Goal: Find specific page/section: Find specific page/section

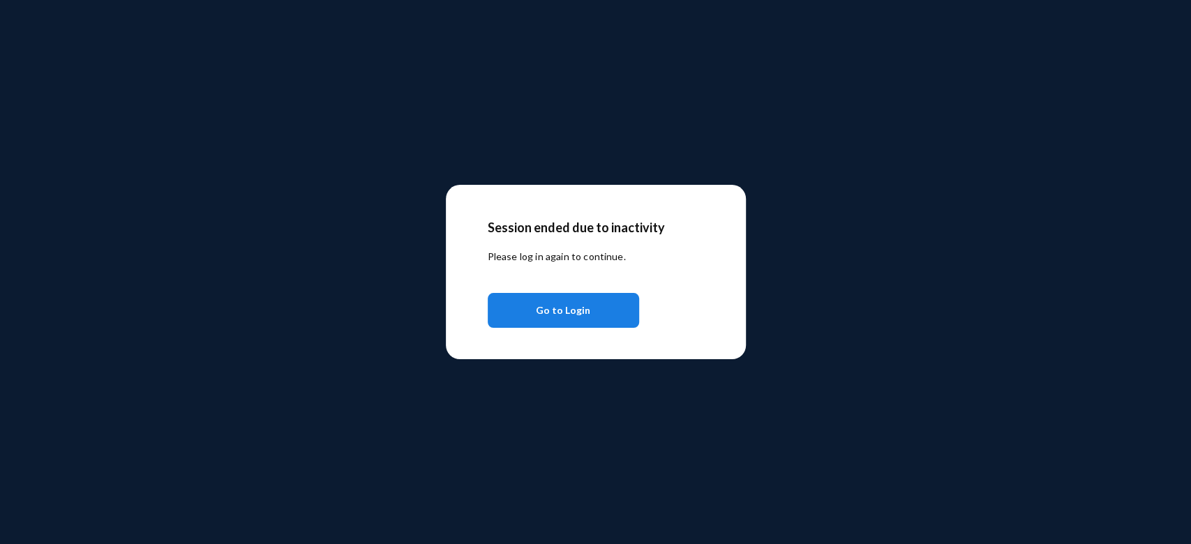
click at [564, 314] on span "Go to Login" at bounding box center [563, 310] width 54 height 25
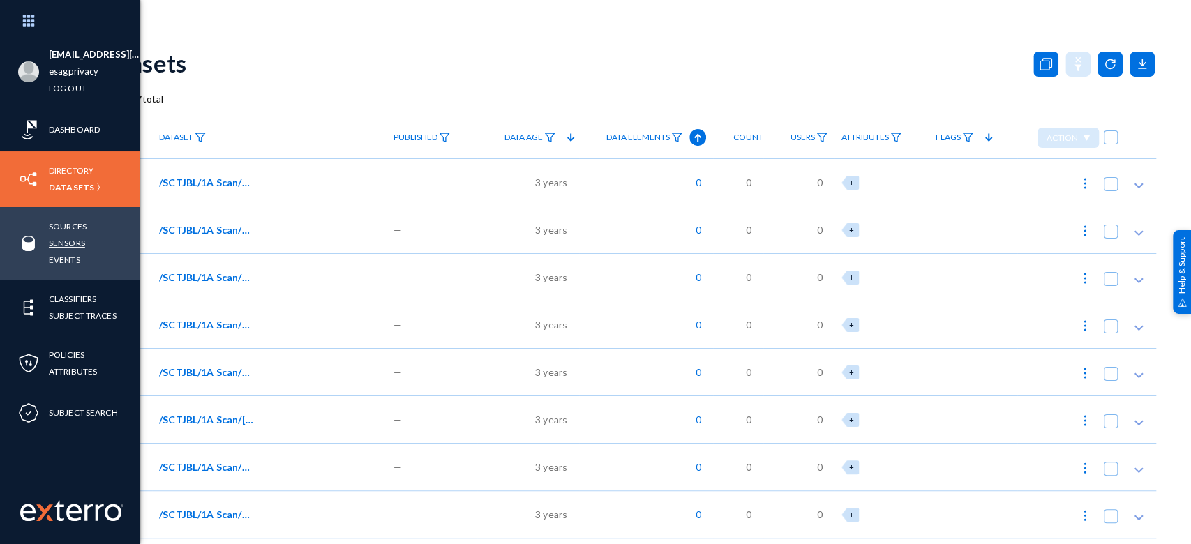
click at [67, 246] on link "Sensors" at bounding box center [67, 243] width 36 height 16
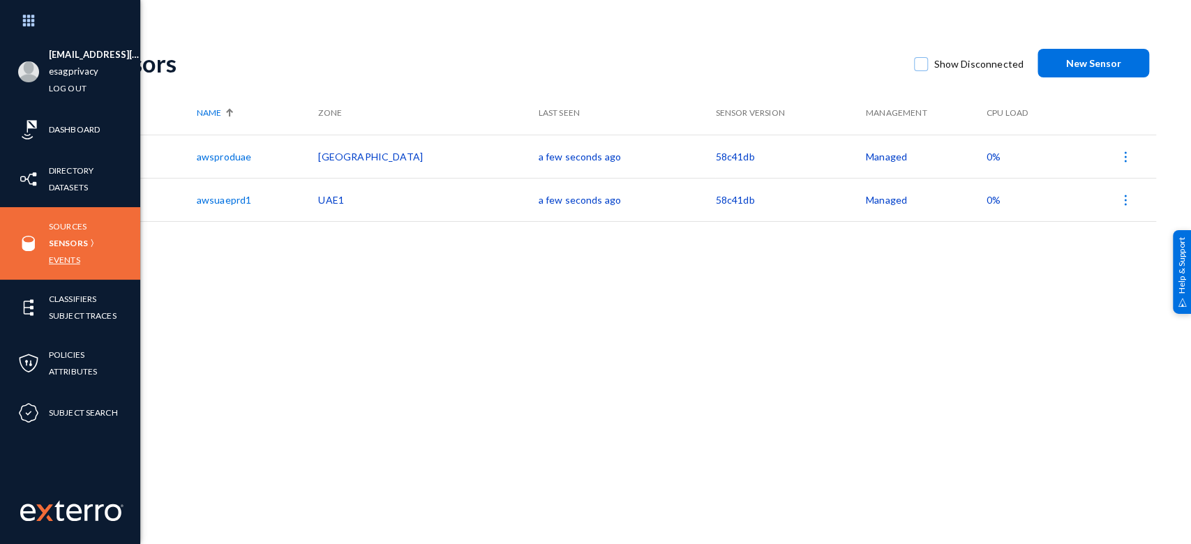
click at [73, 260] on link "Events" at bounding box center [64, 260] width 31 height 16
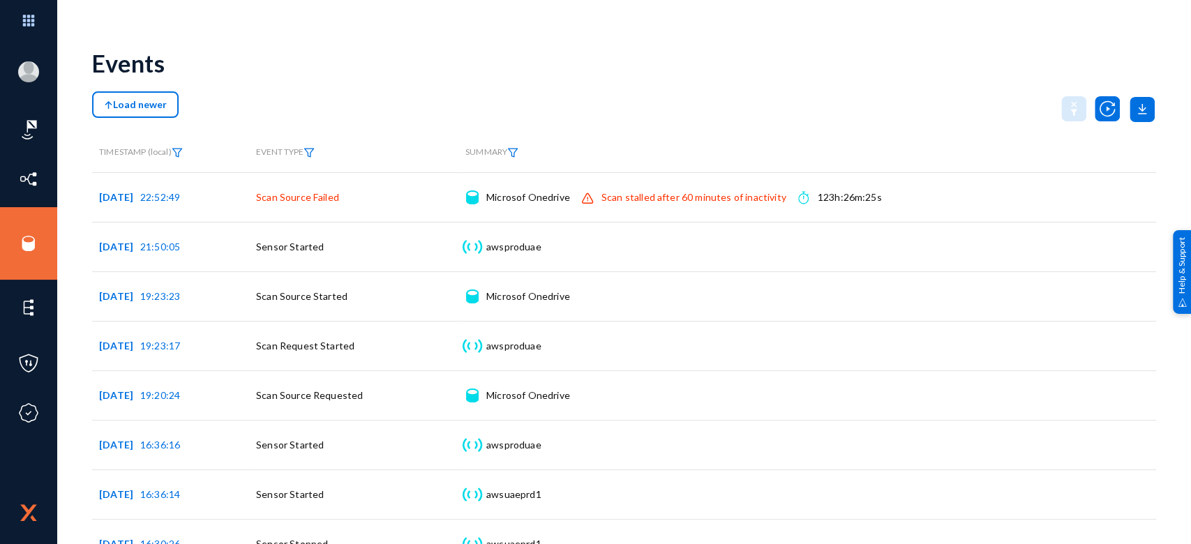
click at [624, 29] on div "[EMAIL_ADDRESS][DOMAIN_NAME] esagprivacy Log out Dashboard Directory Datasets S…" at bounding box center [595, 272] width 1191 height 544
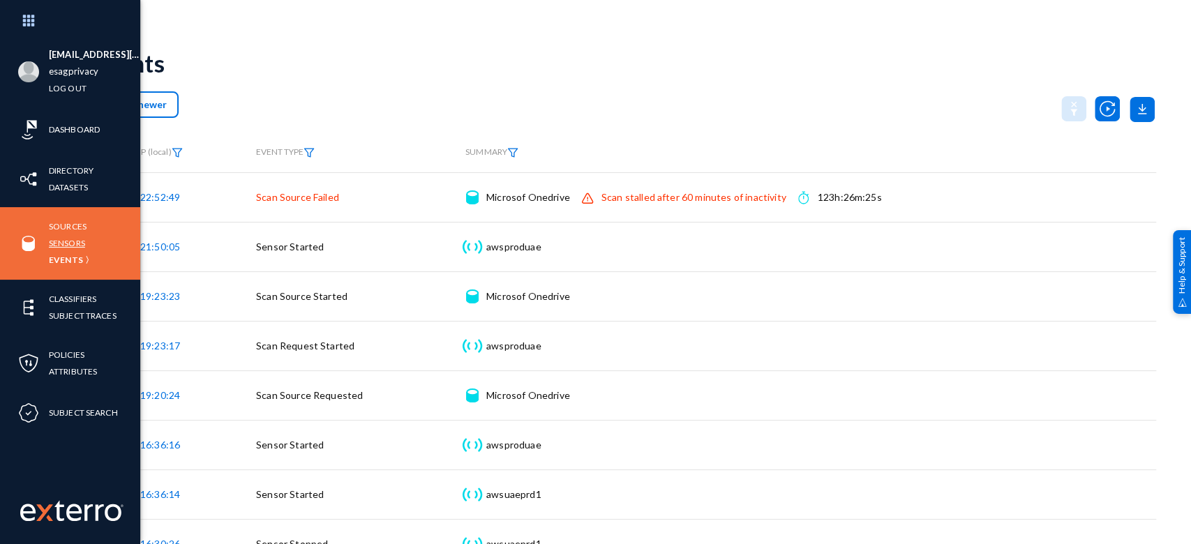
click at [63, 244] on link "Sensors" at bounding box center [67, 243] width 36 height 16
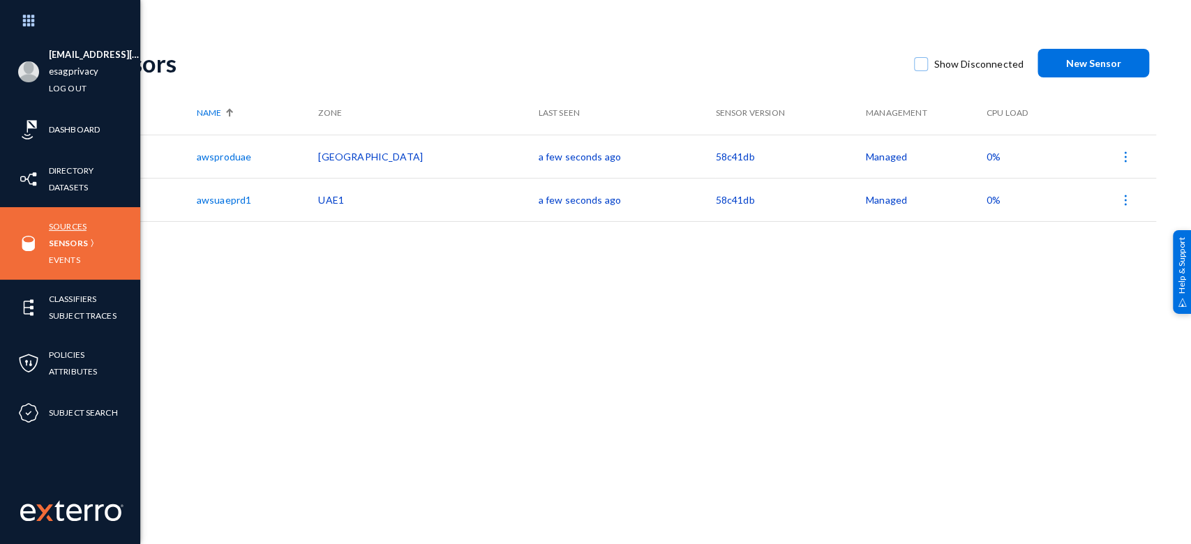
click at [70, 220] on link "Sources" at bounding box center [68, 226] width 38 height 16
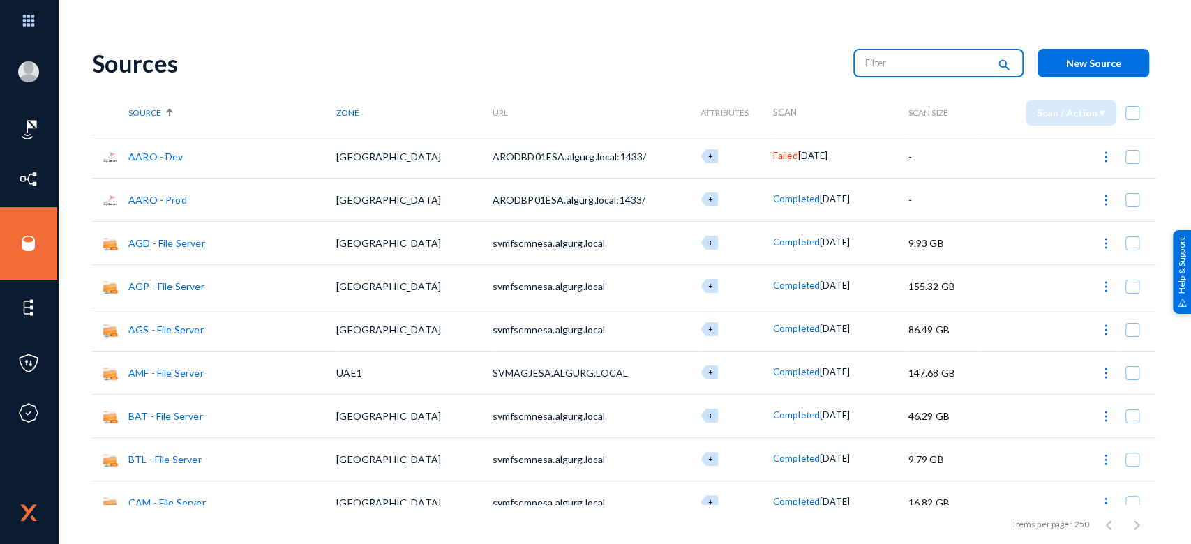
click at [916, 64] on input "text" at bounding box center [926, 62] width 123 height 21
type input "one"
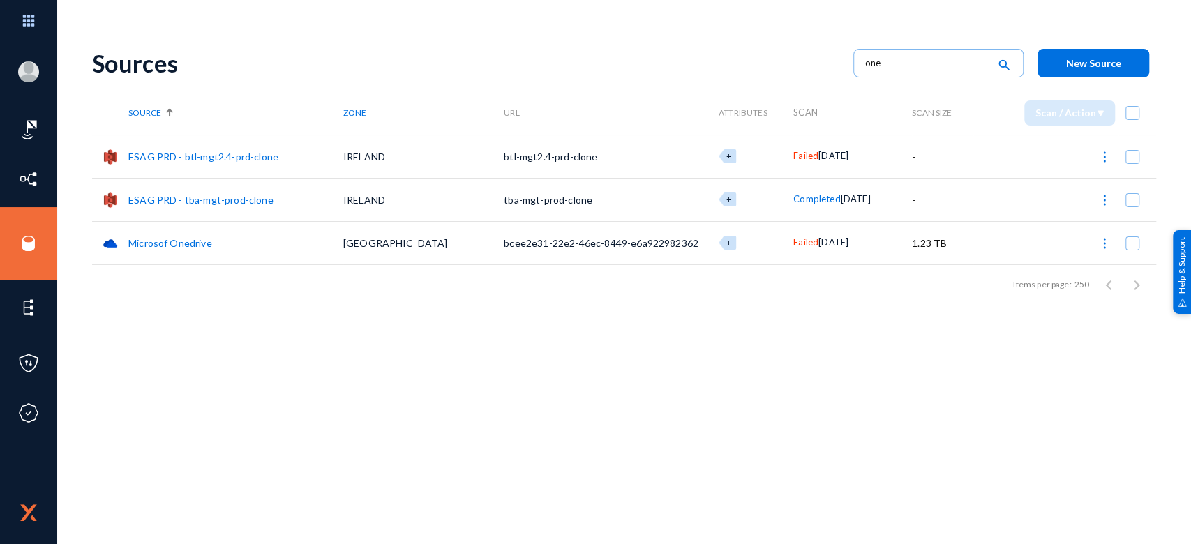
click at [793, 243] on span "Failed" at bounding box center [805, 241] width 25 height 11
click at [751, 301] on div at bounding box center [595, 272] width 1191 height 544
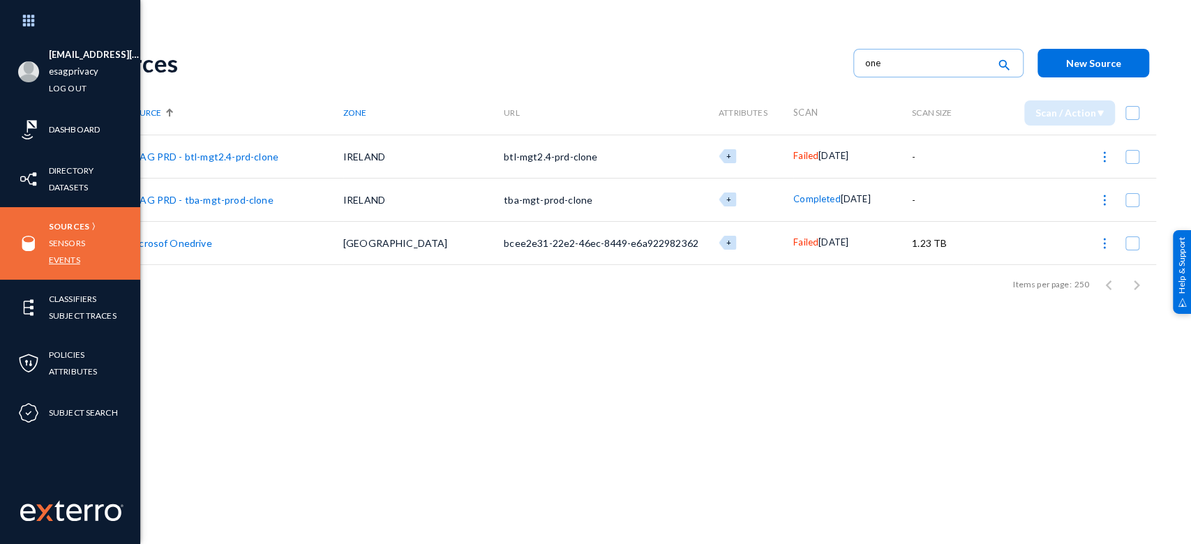
click at [66, 260] on link "Events" at bounding box center [64, 260] width 31 height 16
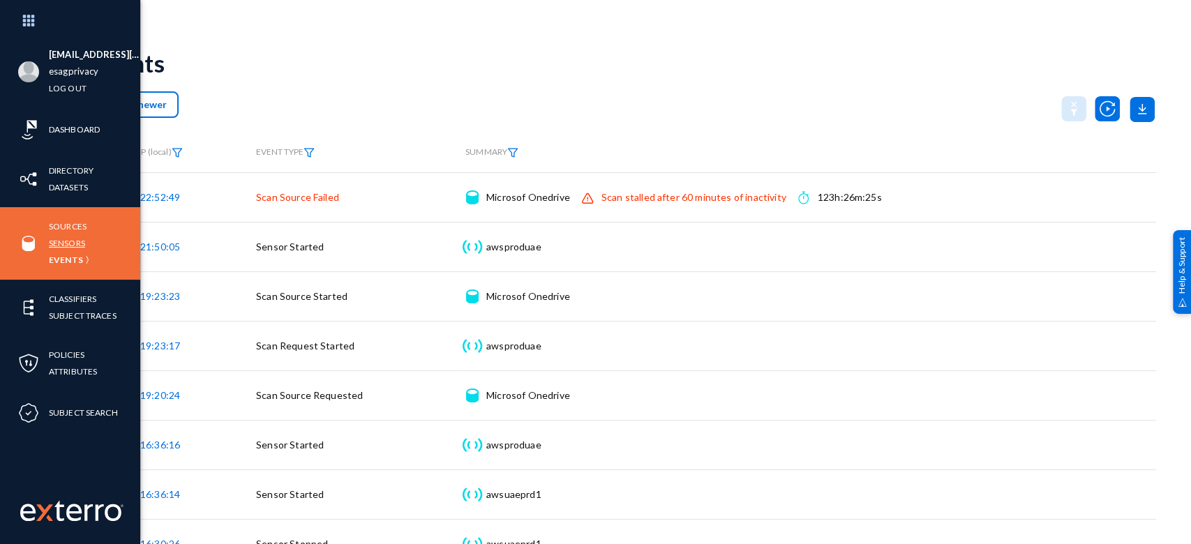
click at [68, 242] on link "Sensors" at bounding box center [67, 243] width 36 height 16
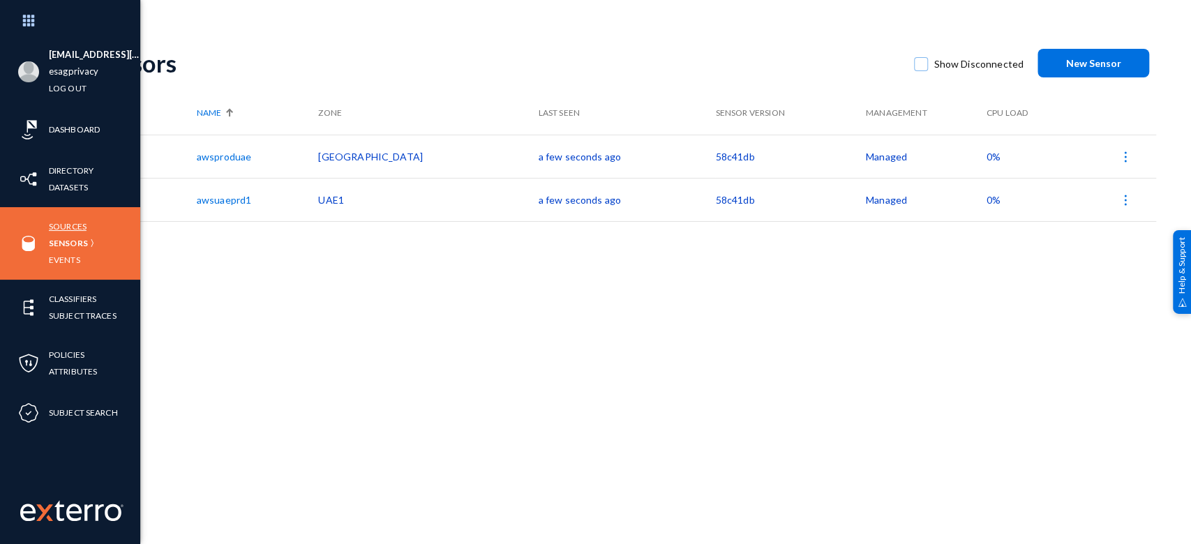
click at [63, 230] on link "Sources" at bounding box center [68, 226] width 38 height 16
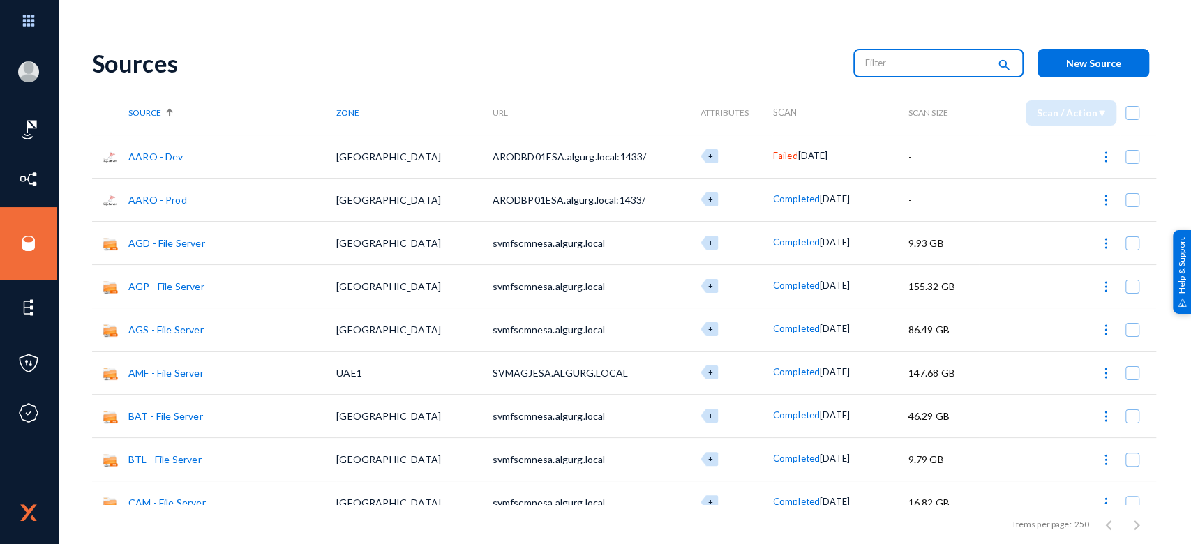
click at [891, 59] on input "text" at bounding box center [926, 62] width 123 height 21
type input "one"
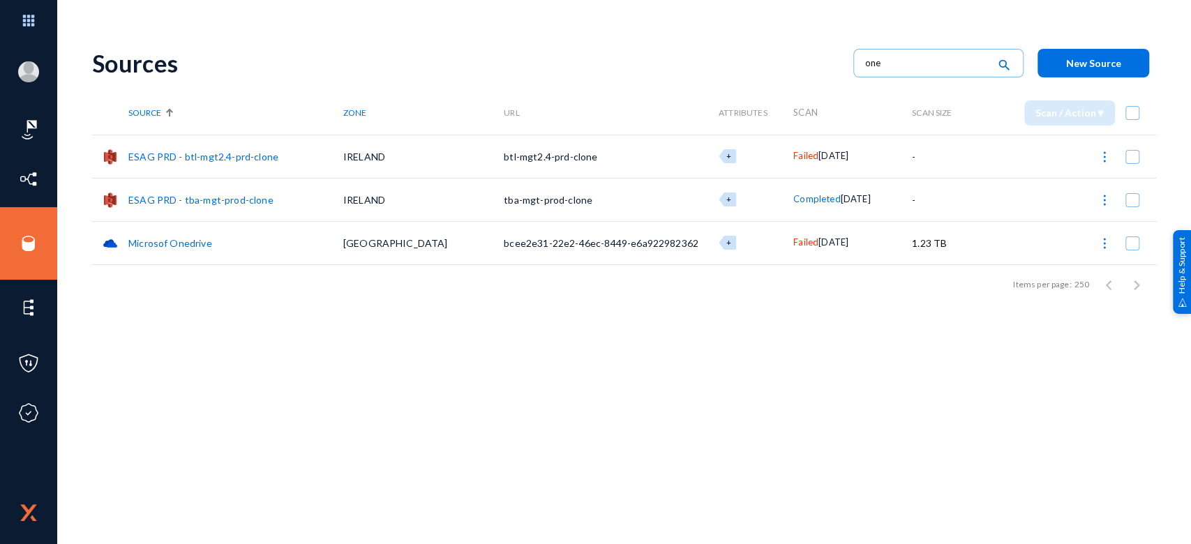
click at [793, 246] on span "Failed" at bounding box center [805, 241] width 25 height 11
click at [535, 362] on div at bounding box center [595, 272] width 1191 height 544
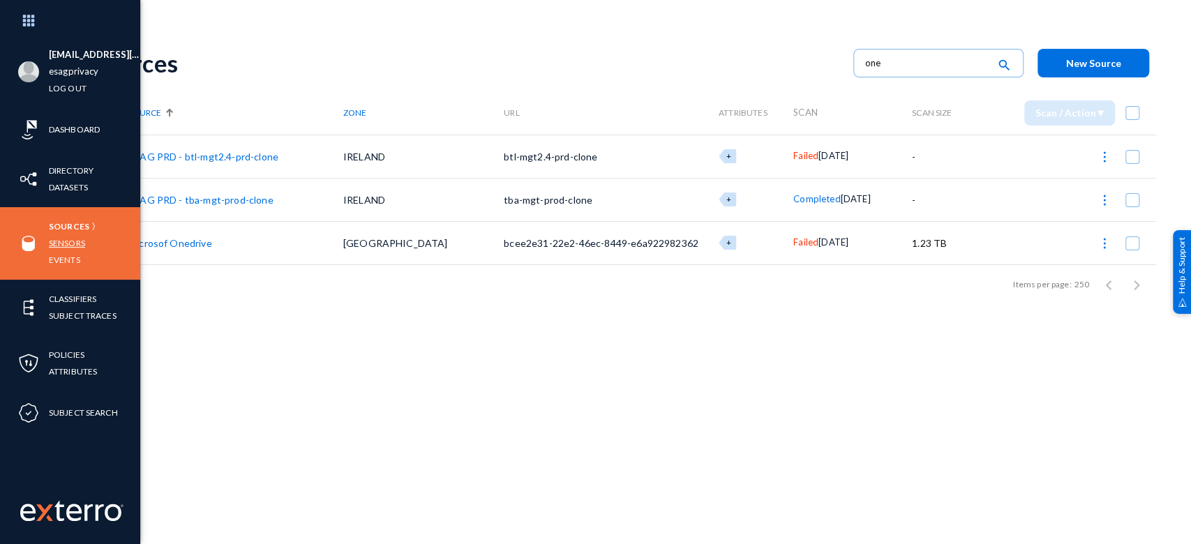
click at [60, 243] on link "Sensors" at bounding box center [67, 243] width 36 height 16
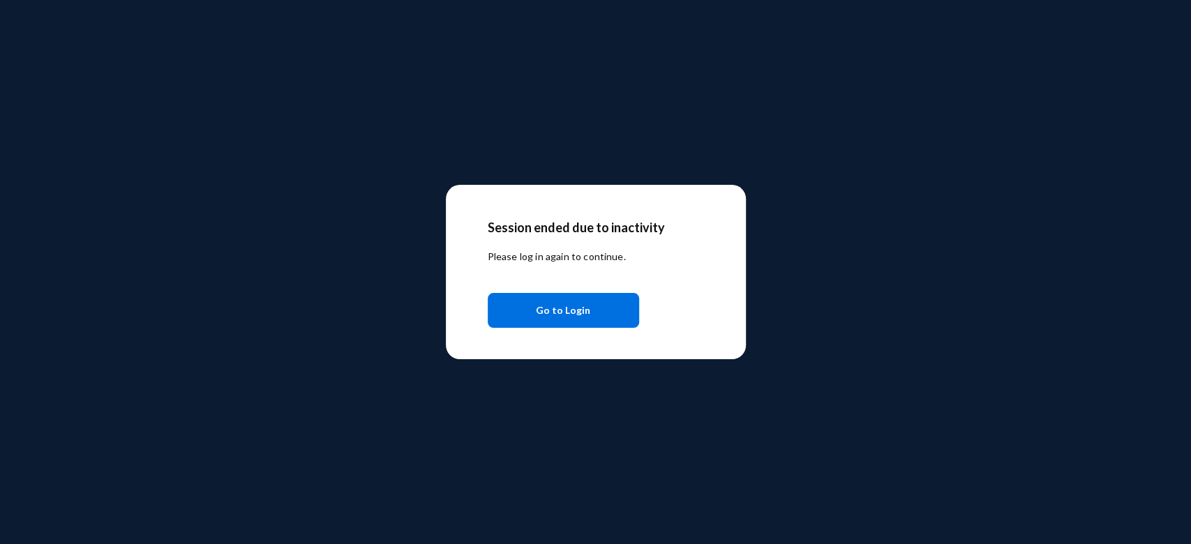
click at [709, 451] on div "Session ended due to inactivity Please log in again to continue. Go to Login" at bounding box center [595, 272] width 1191 height 544
